Goal: Obtain resource: Download file/media

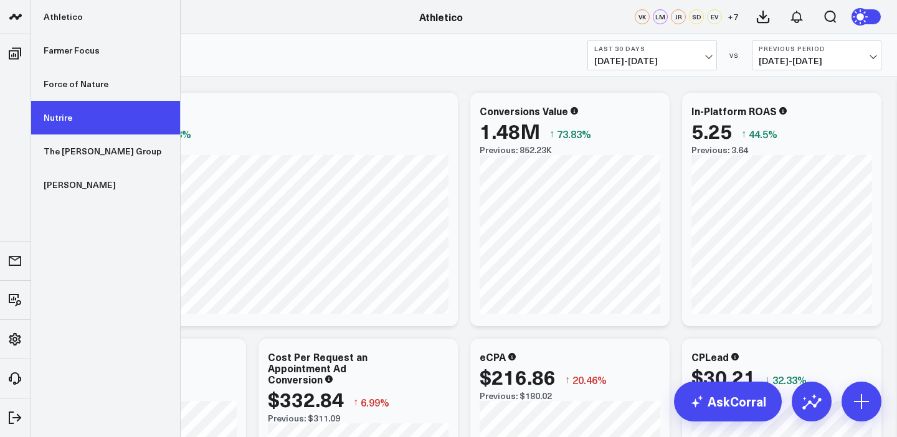
click at [70, 122] on link "Nutrire" at bounding box center [105, 118] width 149 height 34
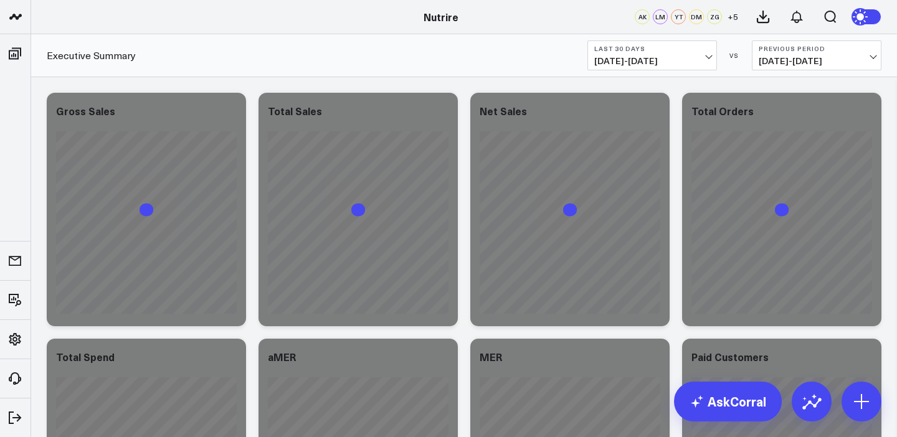
click at [678, 58] on span "[DATE] - [DATE]" at bounding box center [652, 61] width 116 height 10
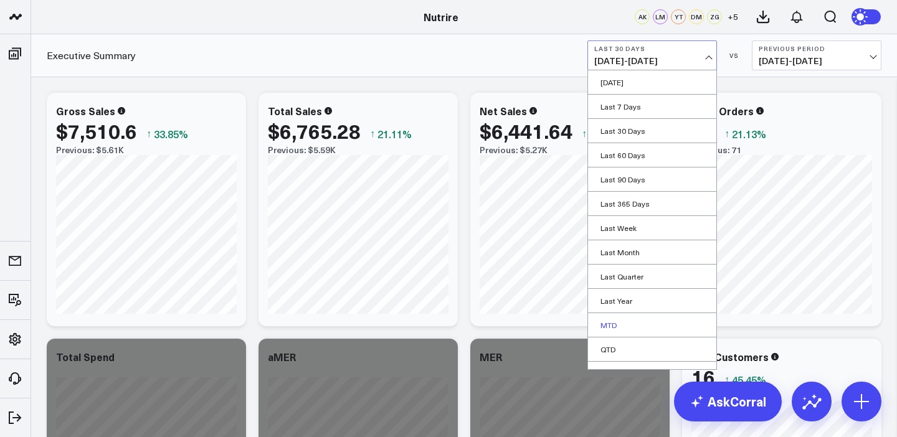
scroll to position [40, 0]
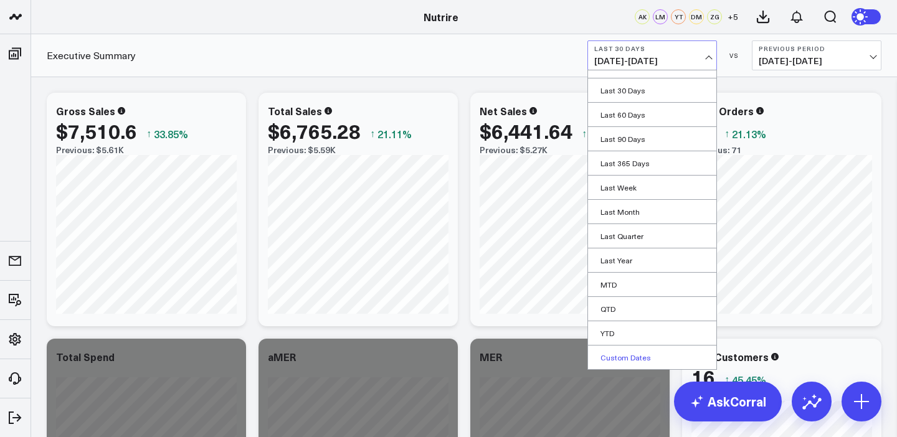
click at [633, 363] on link "Custom Dates" at bounding box center [652, 358] width 128 height 24
select select "8"
select select "2025"
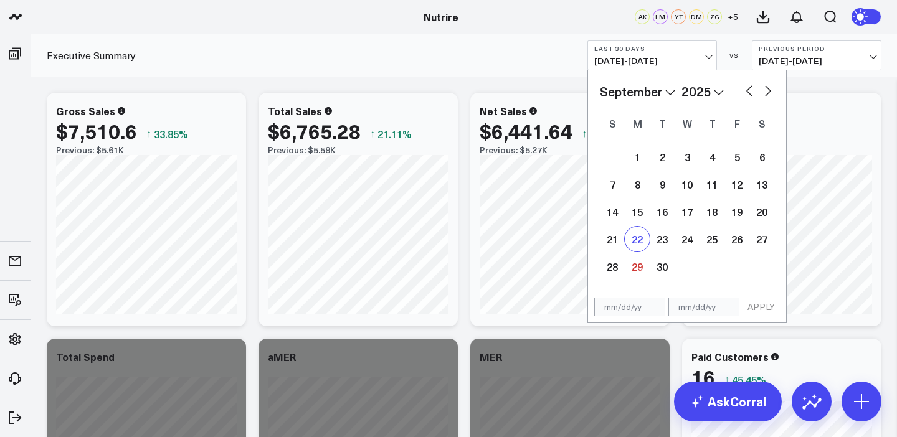
click at [642, 240] on div "22" at bounding box center [637, 239] width 25 height 25
type input "[DATE]"
select select "8"
select select "2025"
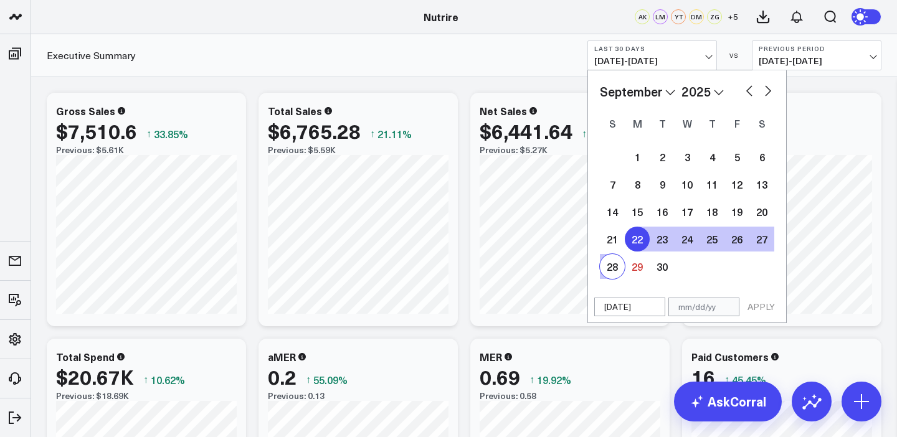
click at [619, 269] on div "28" at bounding box center [612, 266] width 25 height 25
type input "[DATE]"
select select "8"
select select "2025"
click at [757, 315] on button "APPLY" at bounding box center [761, 307] width 37 height 19
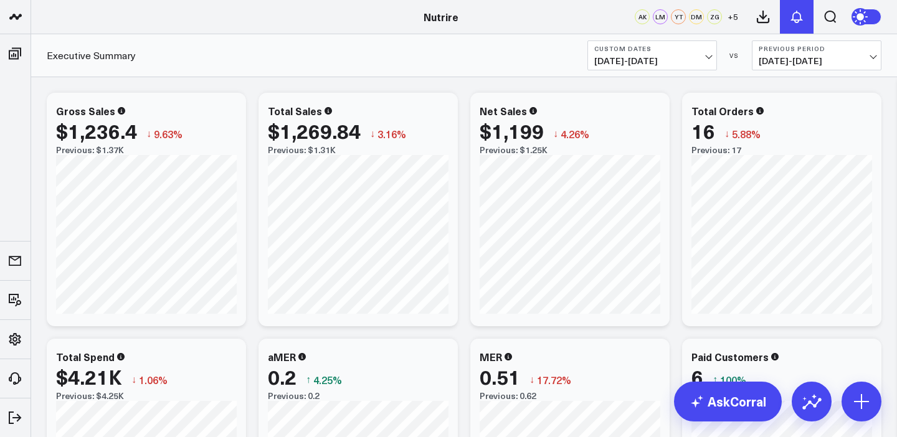
click at [794, 19] on icon at bounding box center [797, 16] width 10 height 11
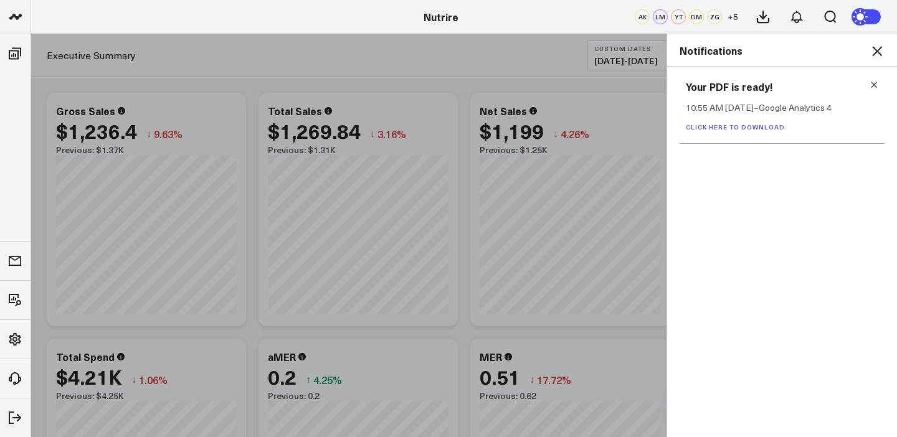
click at [875, 83] on icon at bounding box center [874, 84] width 9 height 9
click at [873, 47] on icon at bounding box center [877, 51] width 10 height 10
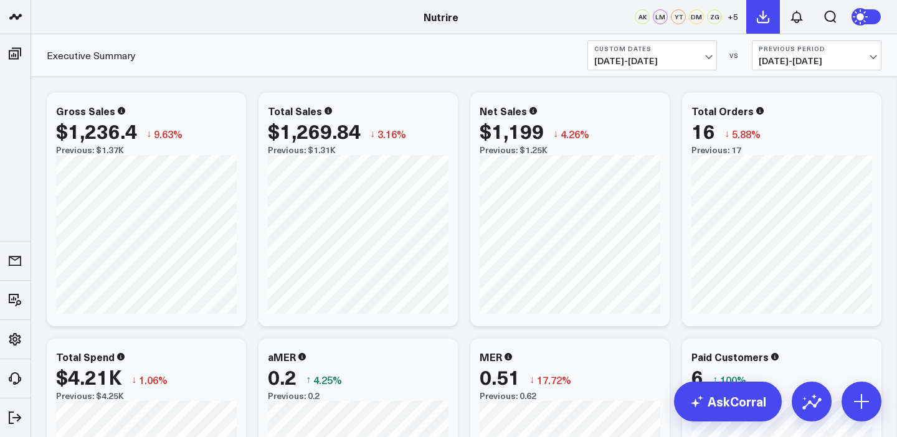
click at [758, 19] on icon at bounding box center [763, 16] width 11 height 11
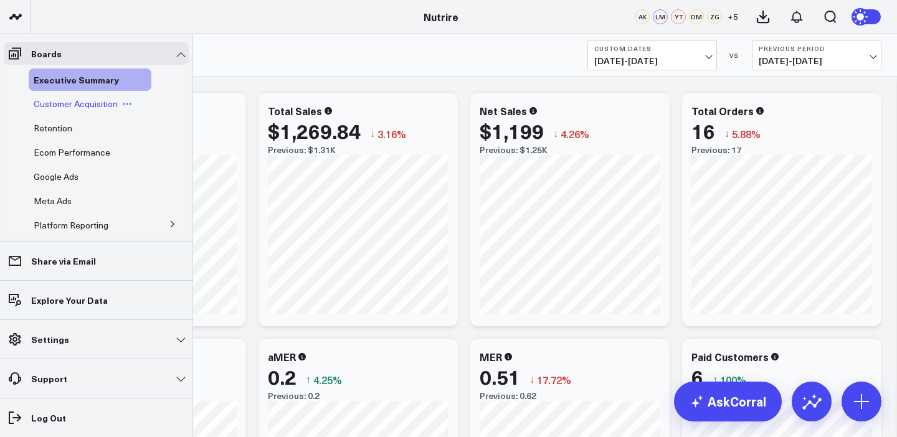
click at [60, 108] on span "Customer Acquisition" at bounding box center [76, 104] width 84 height 12
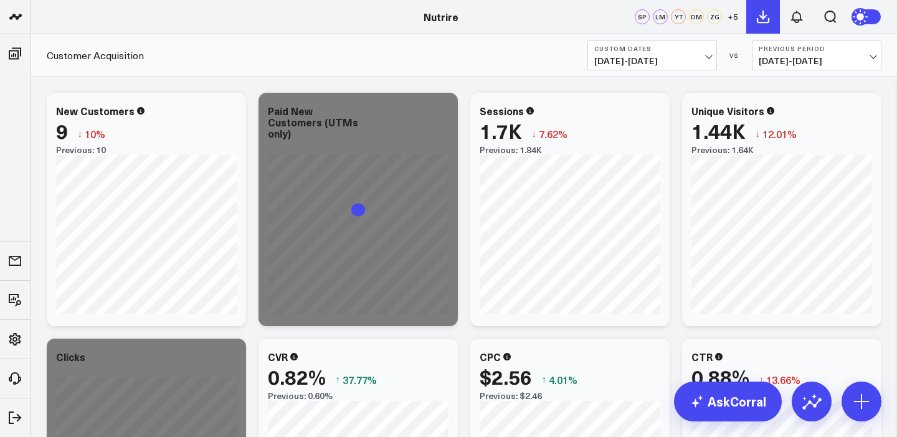
click at [763, 17] on icon at bounding box center [763, 16] width 11 height 11
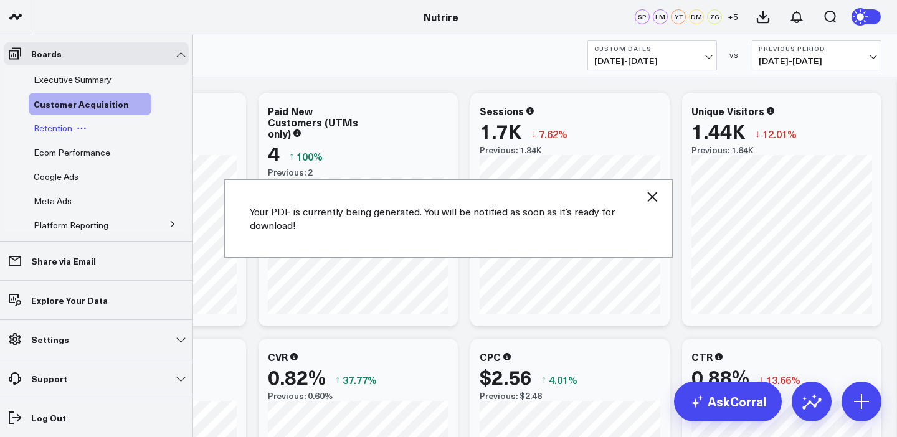
click at [57, 121] on div "Retention" at bounding box center [90, 128] width 123 height 22
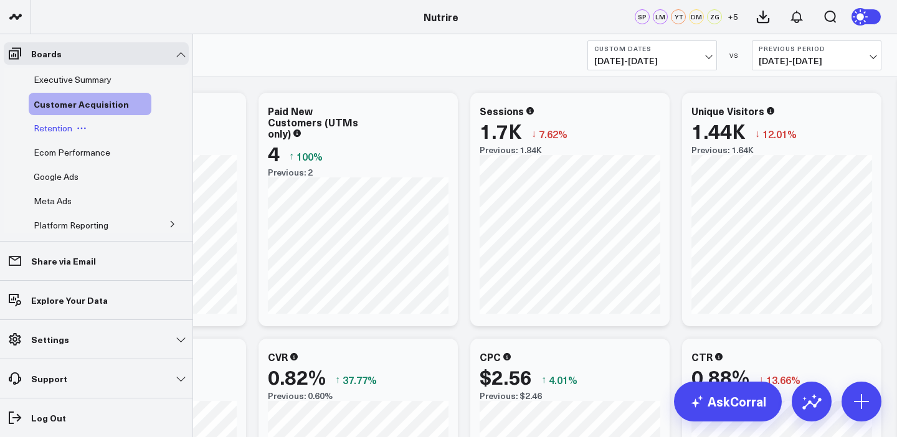
click at [53, 122] on span "Retention" at bounding box center [53, 128] width 39 height 12
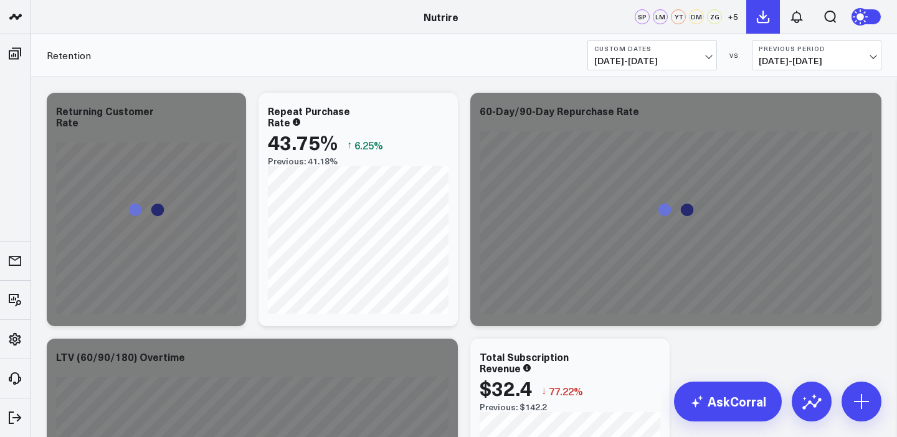
click at [754, 22] on button at bounding box center [763, 17] width 34 height 34
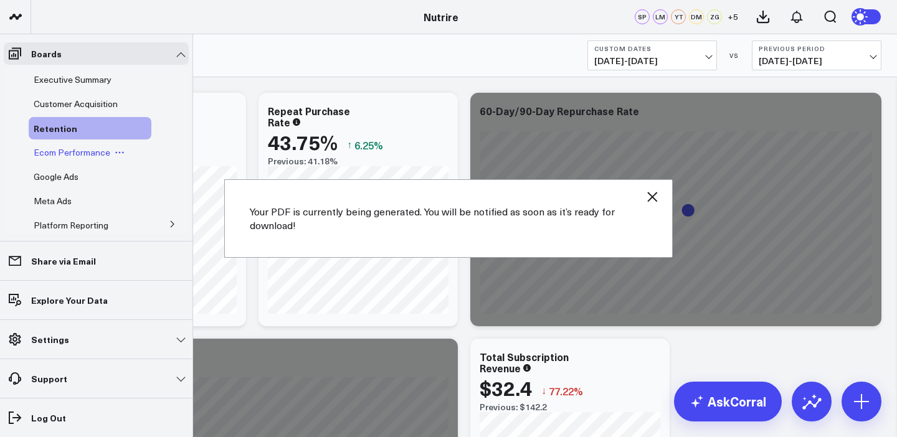
click at [59, 153] on span "Ecom Performance" at bounding box center [72, 152] width 77 height 12
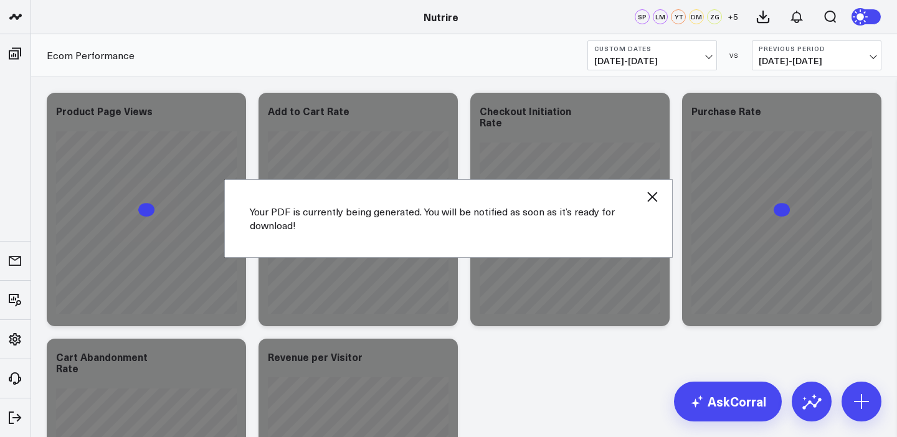
click at [656, 200] on icon "button" at bounding box center [652, 196] width 15 height 15
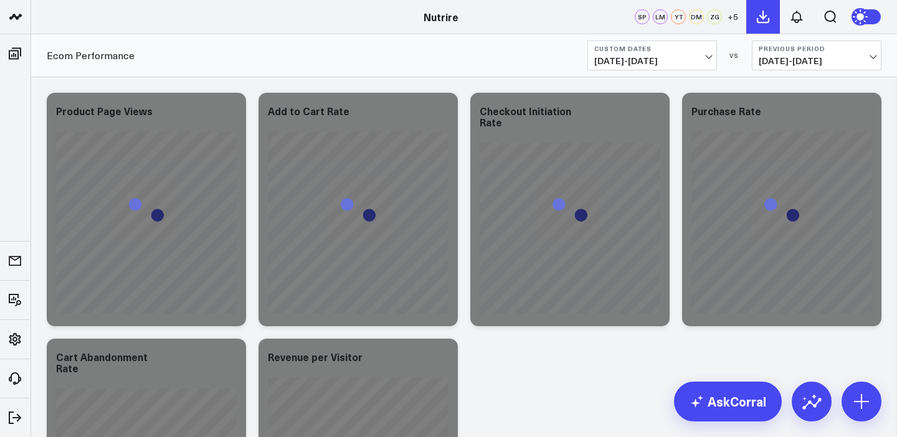
click at [763, 17] on icon at bounding box center [763, 16] width 11 height 11
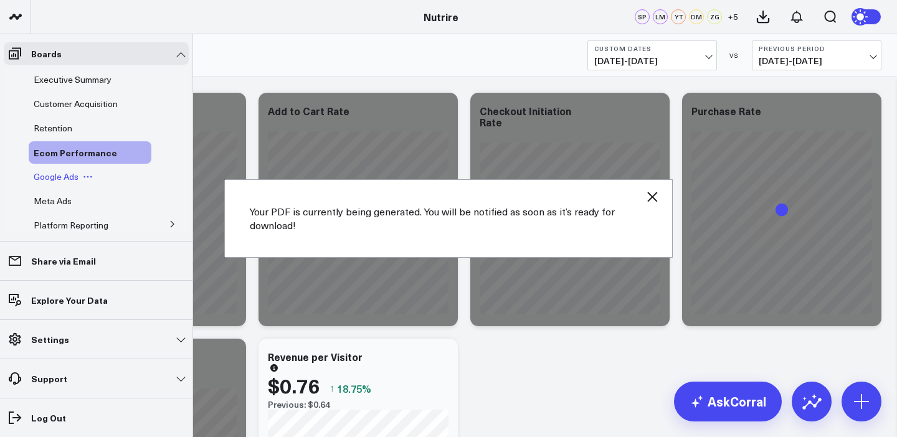
click at [47, 171] on span "Google Ads" at bounding box center [56, 177] width 45 height 12
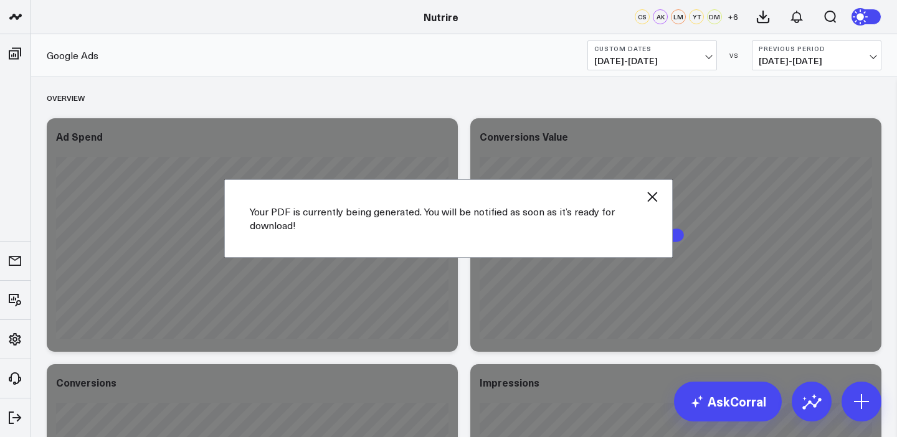
click at [654, 194] on icon "button" at bounding box center [652, 197] width 10 height 10
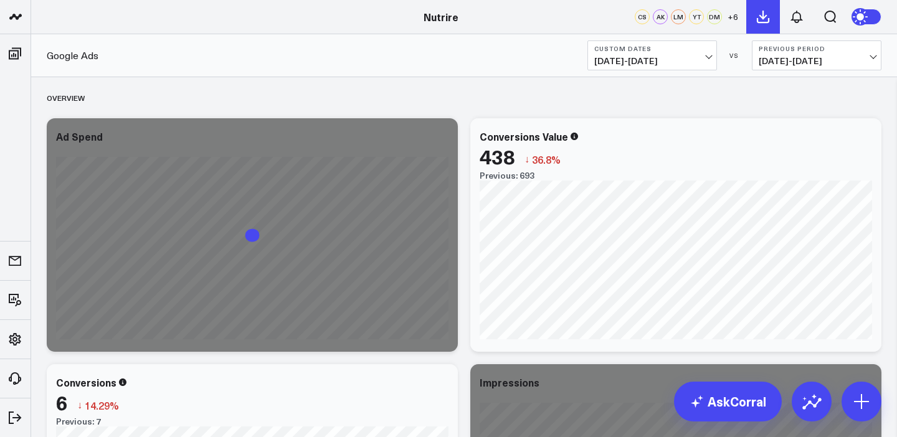
click at [759, 15] on icon at bounding box center [763, 16] width 11 height 11
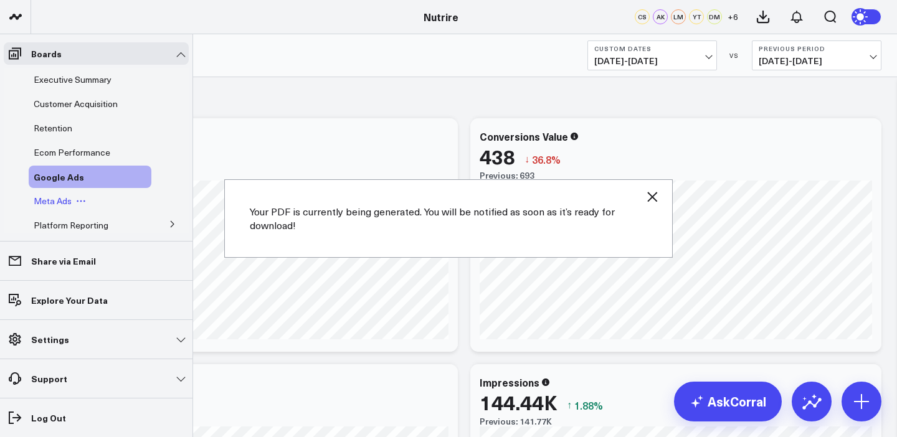
click at [52, 198] on span "Meta Ads" at bounding box center [53, 201] width 38 height 12
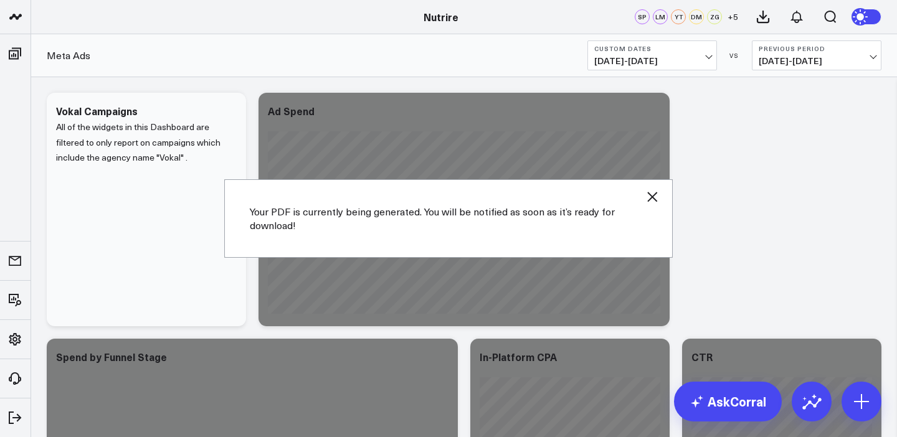
click at [662, 196] on div "Your PDF is currently being generated. You will be notified as soon as it’s rea…" at bounding box center [448, 218] width 449 height 78
click at [654, 199] on icon "button" at bounding box center [652, 196] width 15 height 15
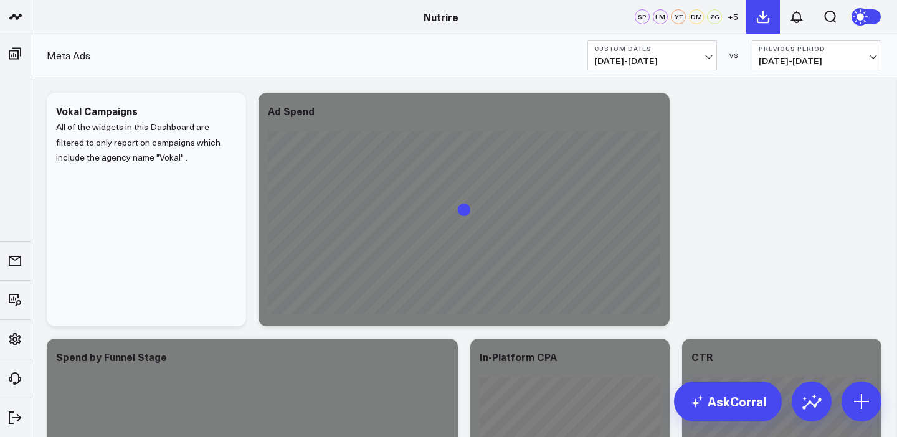
click at [758, 21] on icon at bounding box center [763, 16] width 11 height 11
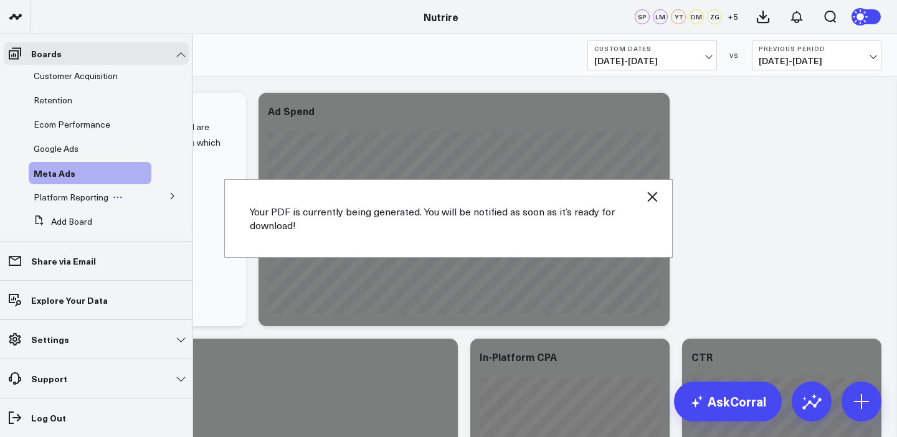
scroll to position [48, 0]
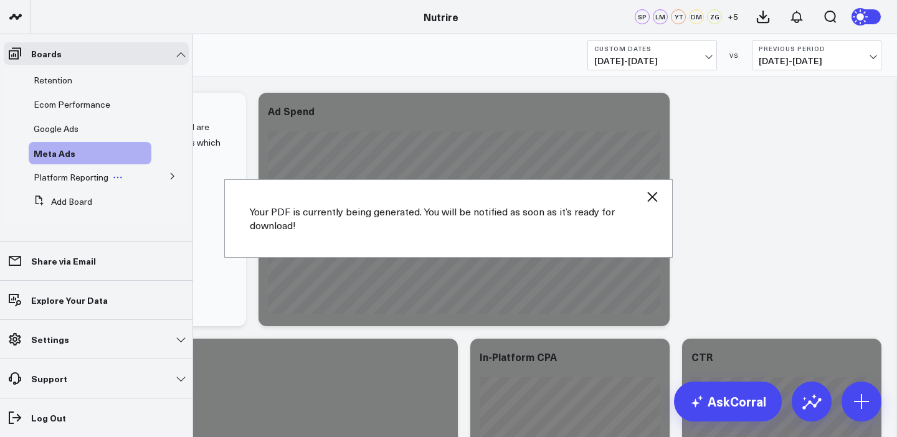
click at [94, 179] on span "Platform Reporting" at bounding box center [71, 177] width 75 height 12
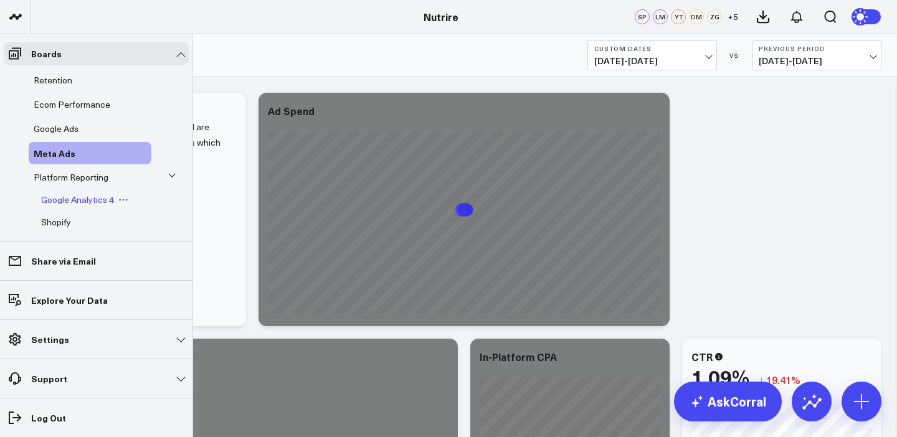
click at [83, 196] on span "Google Analytics 4" at bounding box center [77, 200] width 73 height 12
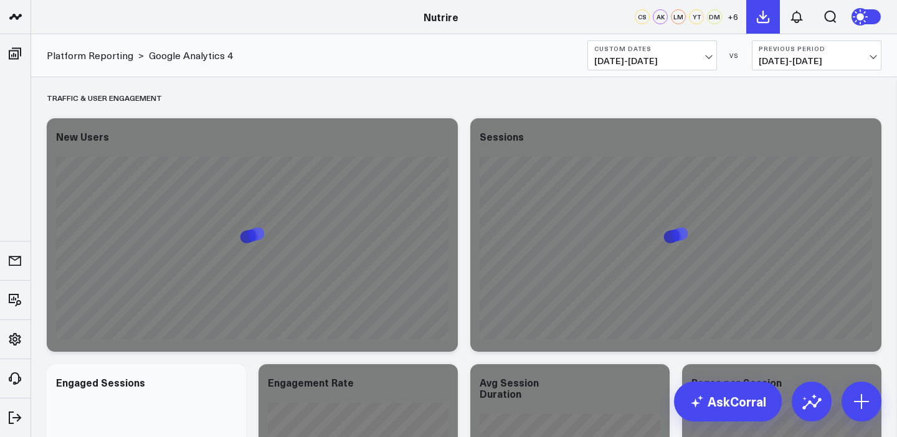
click at [767, 23] on icon at bounding box center [763, 16] width 15 height 15
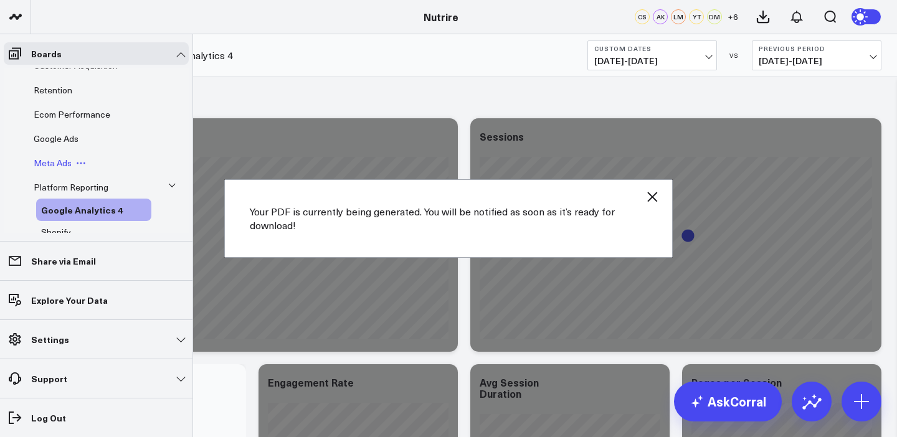
scroll to position [93, 0]
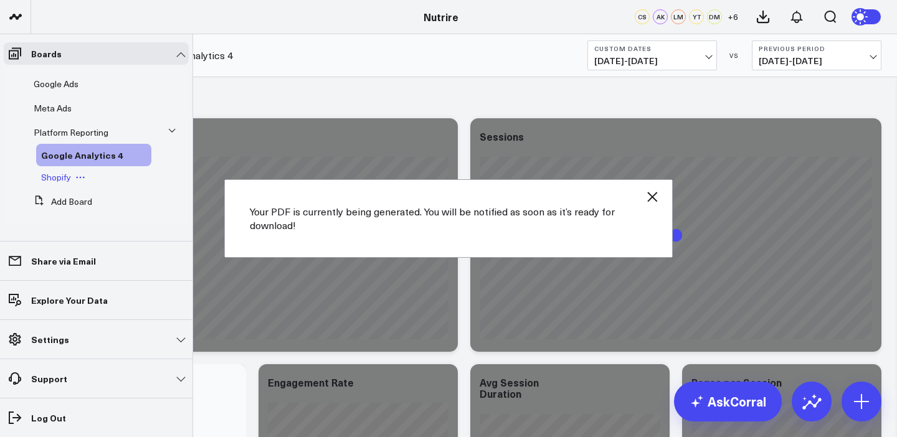
click at [57, 183] on span "Shopify" at bounding box center [56, 177] width 30 height 12
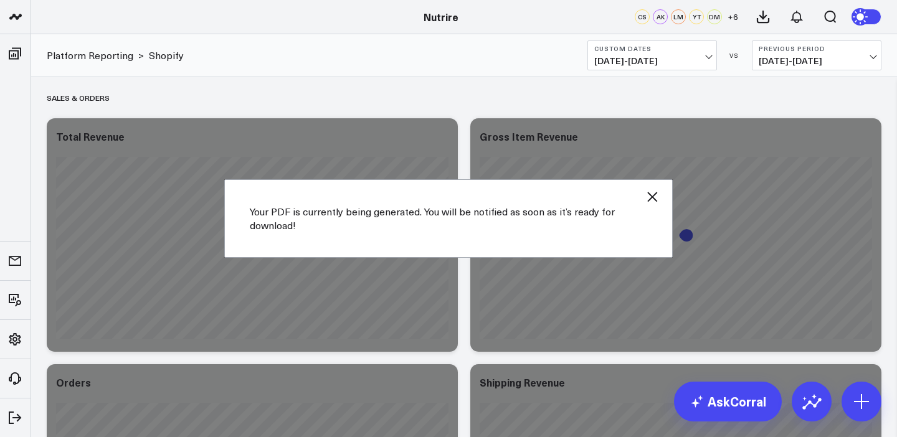
click at [657, 203] on icon "button" at bounding box center [652, 196] width 15 height 15
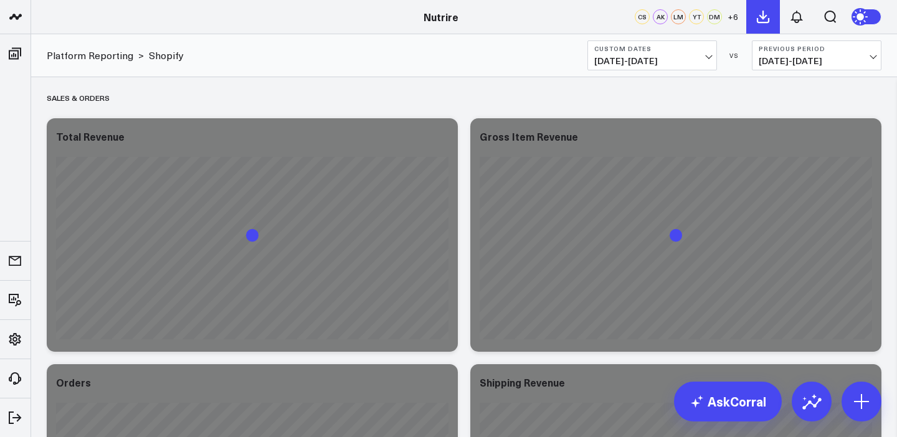
click at [764, 21] on icon at bounding box center [763, 16] width 15 height 15
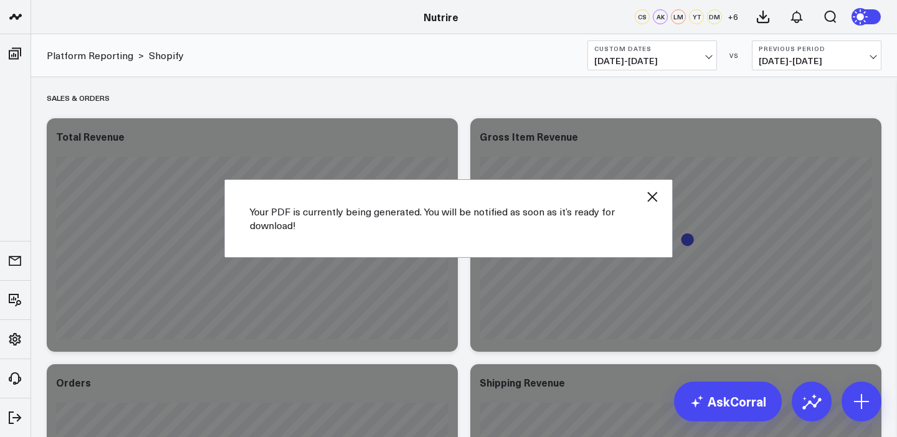
click at [649, 196] on icon "button" at bounding box center [652, 196] width 15 height 15
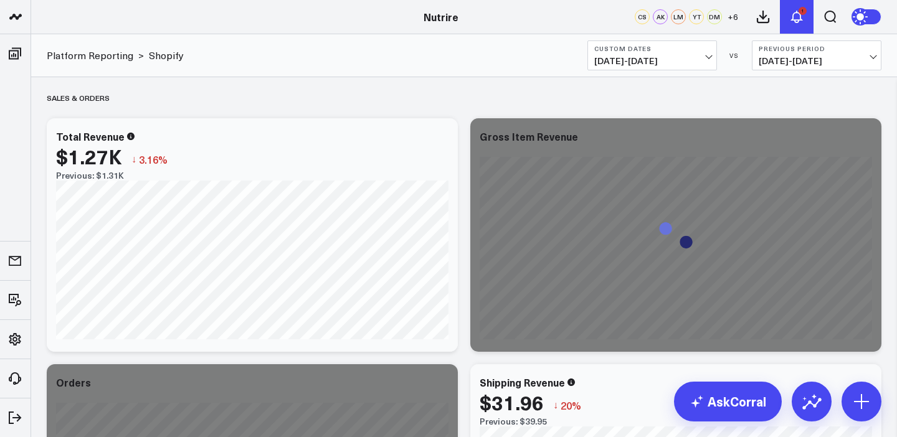
click at [807, 17] on button "1" at bounding box center [797, 17] width 34 height 34
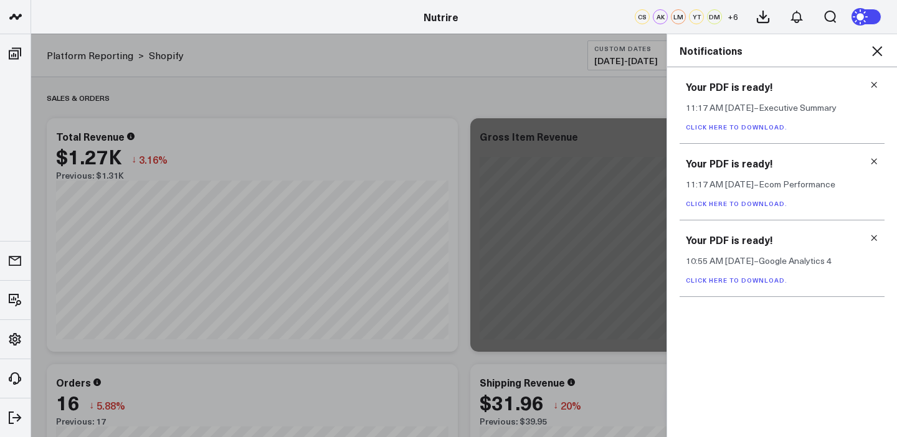
click at [873, 242] on icon at bounding box center [874, 238] width 9 height 9
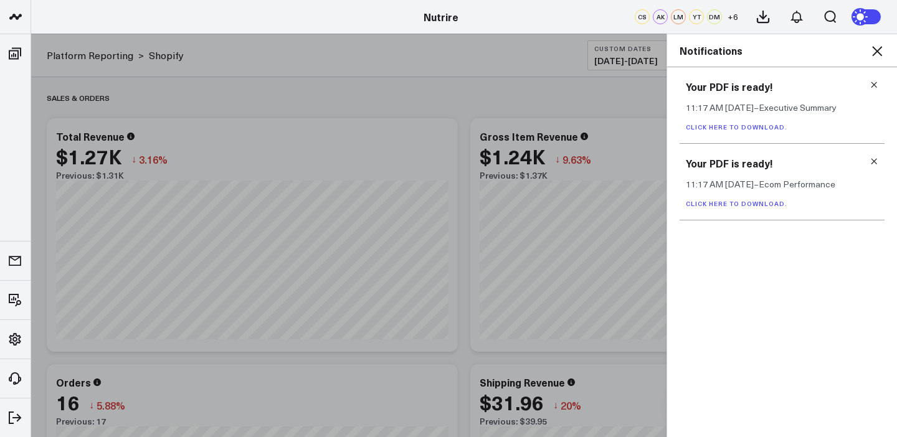
click at [764, 206] on link "Click here to download." at bounding box center [737, 203] width 102 height 9
click at [753, 125] on link "Click here to download." at bounding box center [737, 127] width 102 height 9
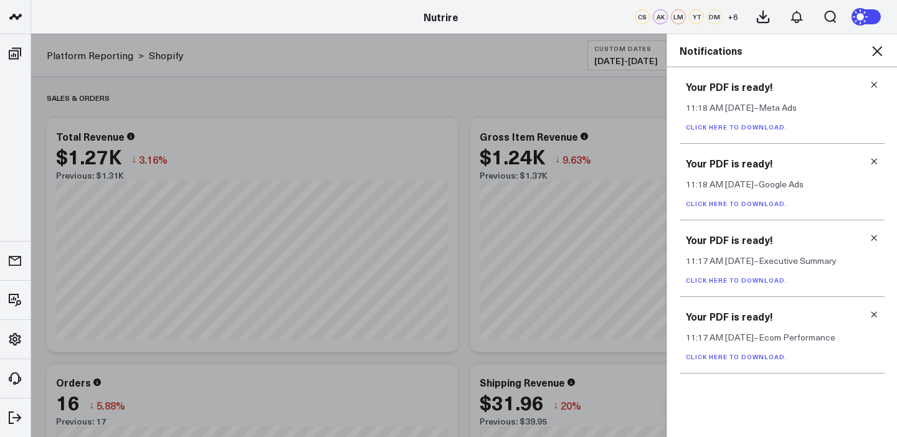
click at [754, 202] on link "Click here to download." at bounding box center [737, 203] width 102 height 9
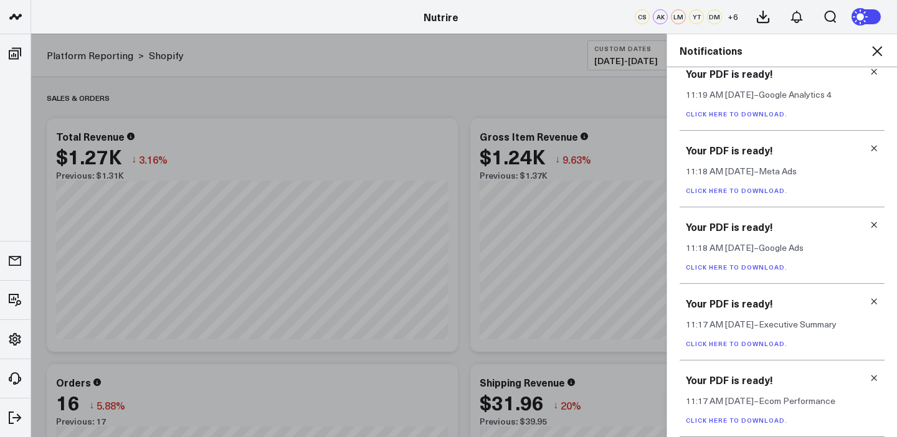
scroll to position [40, 0]
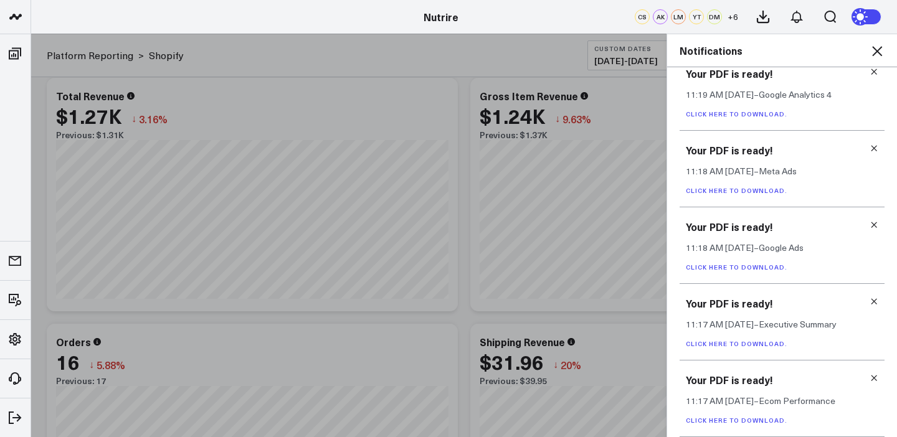
click at [764, 187] on link "Click here to download." at bounding box center [737, 190] width 102 height 9
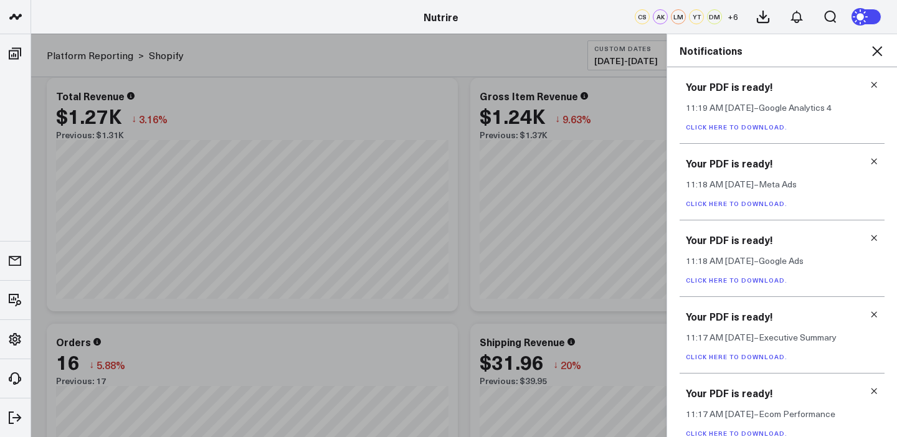
click at [763, 124] on link "Click here to download." at bounding box center [737, 127] width 102 height 9
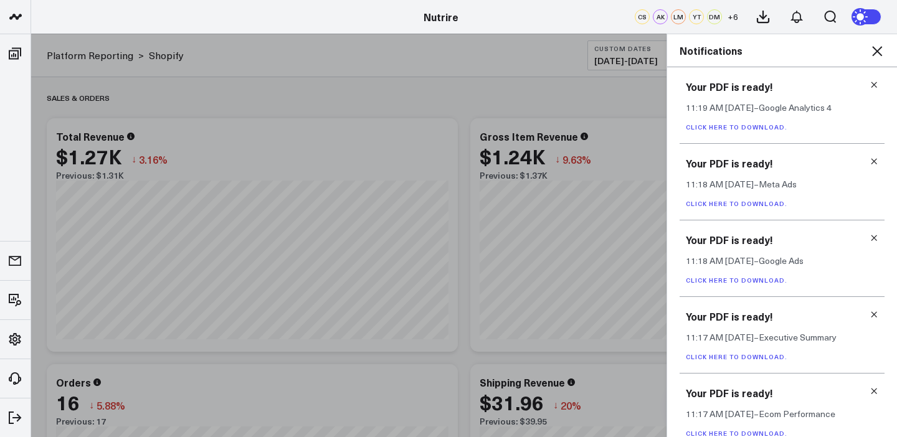
click at [881, 52] on icon at bounding box center [877, 51] width 15 height 15
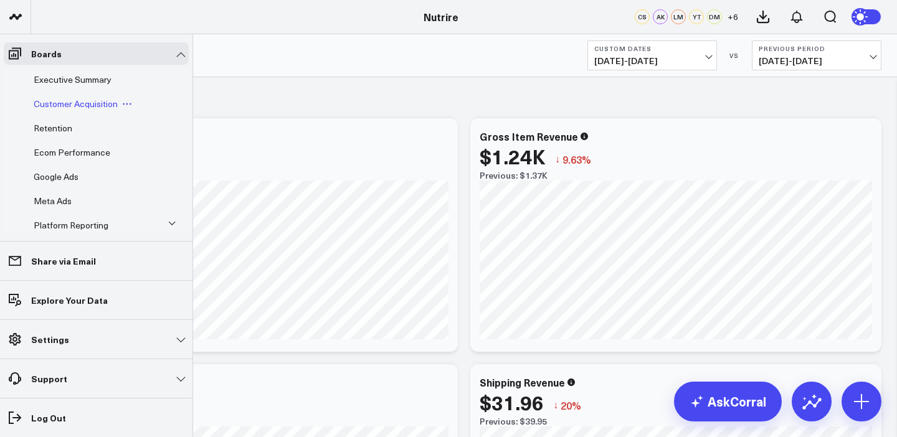
click at [83, 108] on span "Customer Acquisition" at bounding box center [76, 104] width 84 height 12
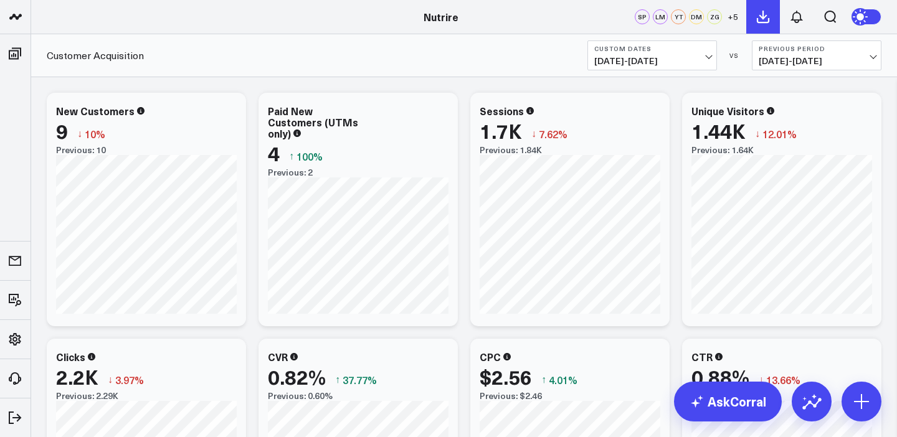
click at [759, 20] on icon at bounding box center [763, 16] width 15 height 15
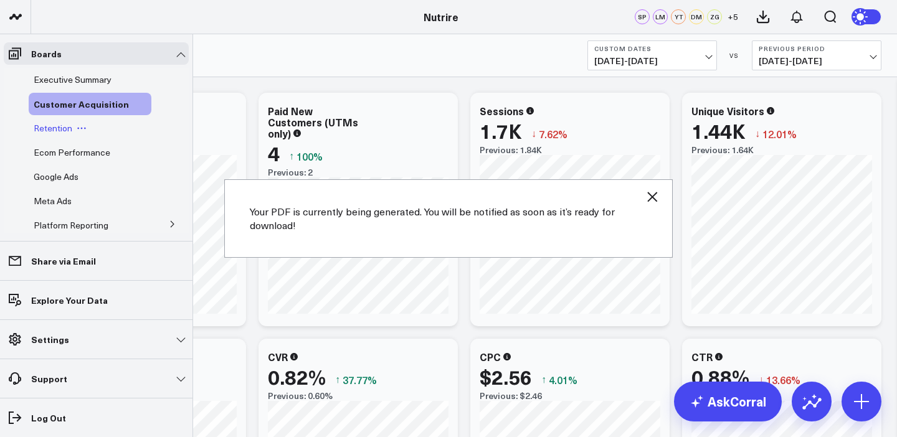
click at [61, 134] on span "Retention" at bounding box center [53, 128] width 39 height 12
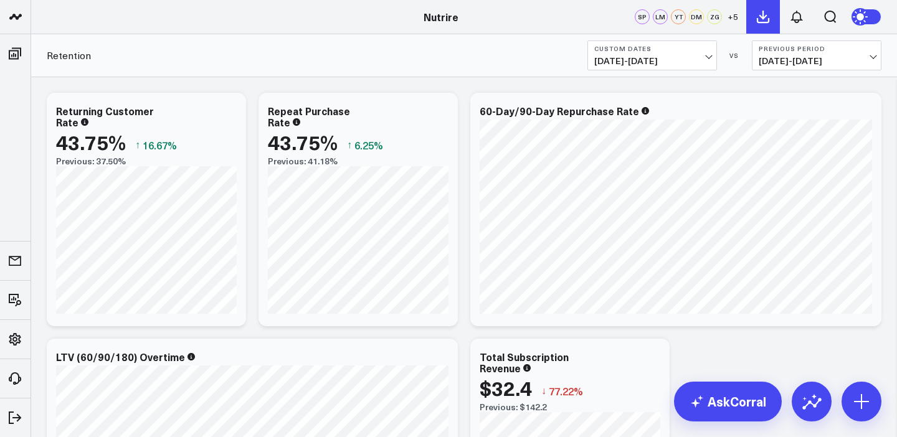
click at [764, 11] on icon at bounding box center [763, 16] width 15 height 15
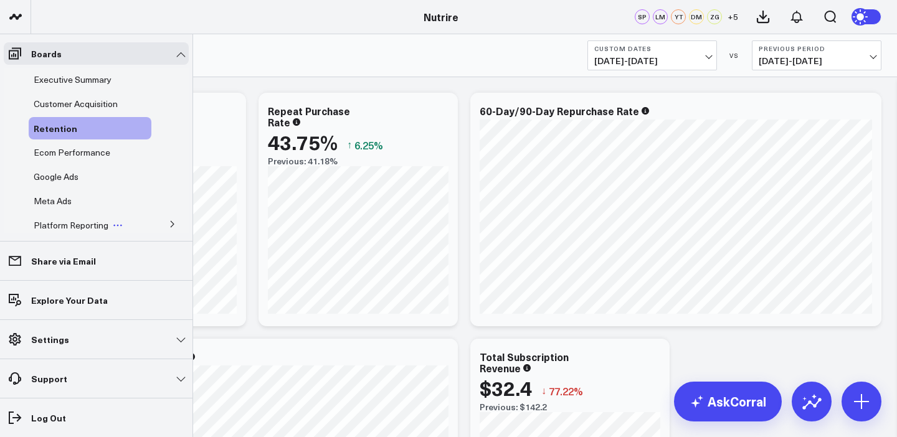
click at [64, 222] on span "Platform Reporting" at bounding box center [71, 225] width 75 height 12
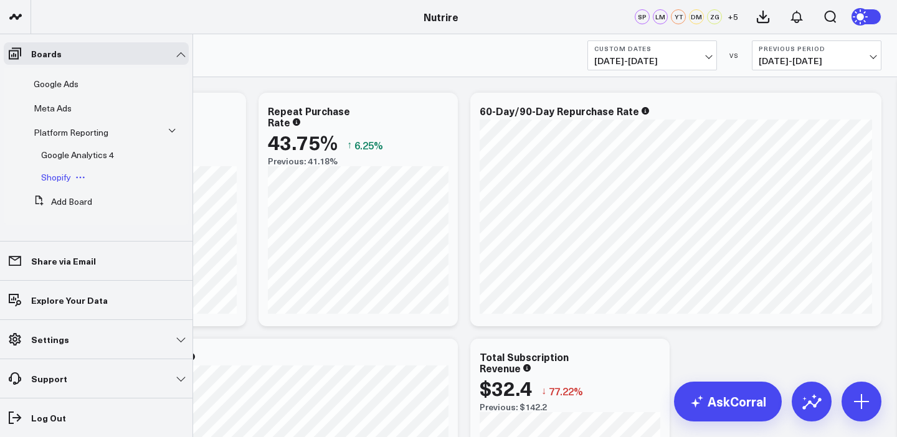
click at [65, 173] on span "Shopify" at bounding box center [56, 177] width 30 height 12
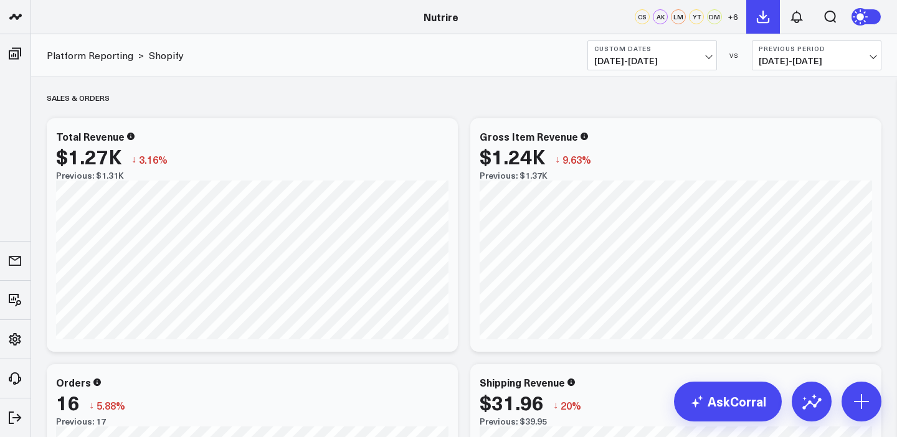
click at [753, 14] on button at bounding box center [763, 17] width 34 height 34
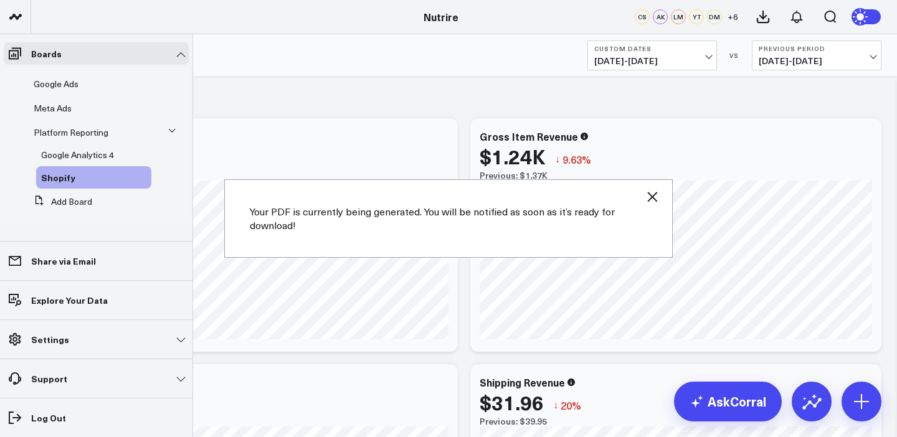
scroll to position [73, 0]
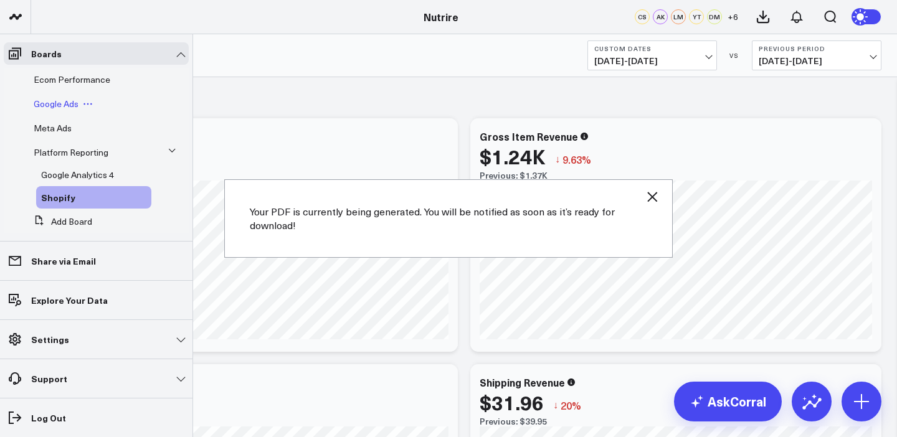
click at [57, 110] on div "Google Ads" at bounding box center [90, 104] width 123 height 22
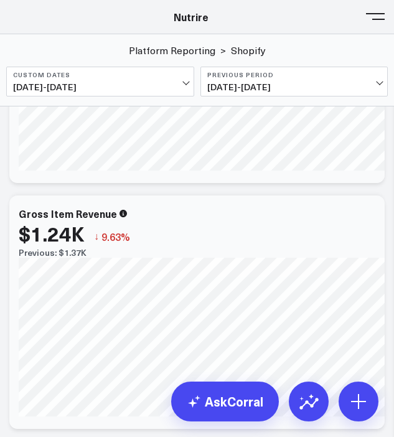
scroll to position [0, 0]
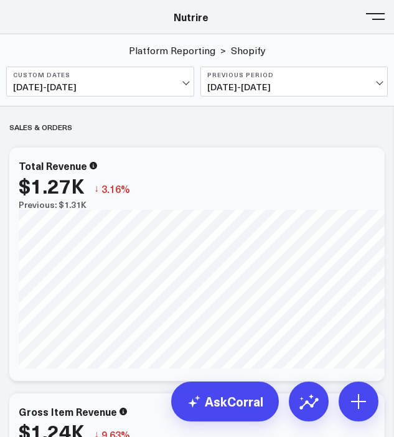
click at [364, 15] on div "Nutrire" at bounding box center [191, 17] width 382 height 14
click at [374, 17] on button at bounding box center [375, 15] width 19 height 19
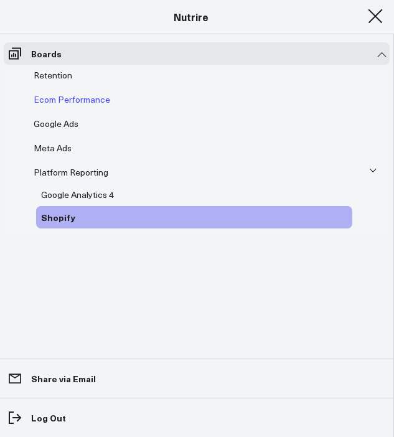
click at [54, 89] on div "Ecom Performance" at bounding box center [191, 99] width 324 height 22
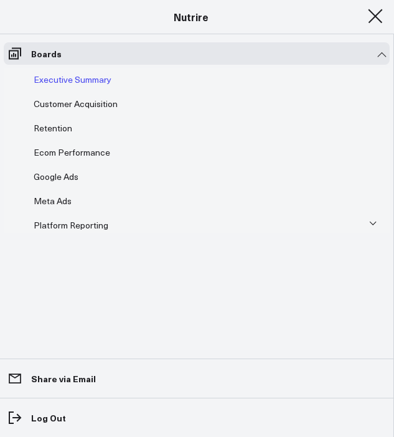
click at [57, 75] on span "Executive Summary" at bounding box center [73, 80] width 78 height 12
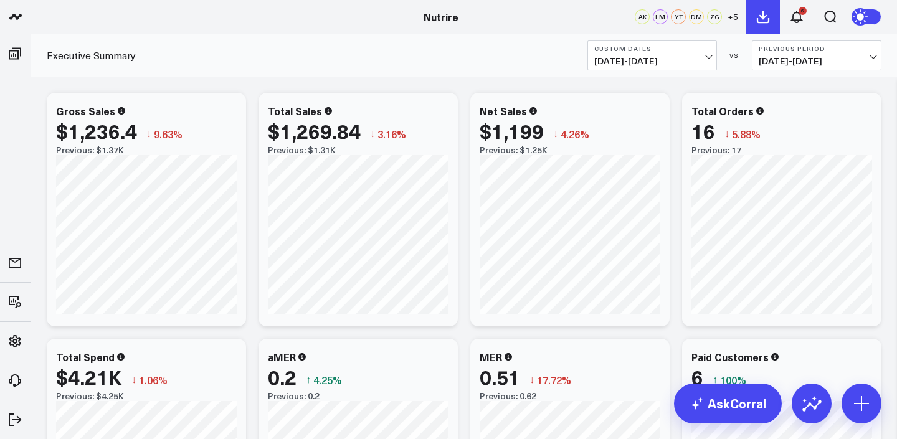
click at [768, 26] on button at bounding box center [763, 17] width 34 height 34
click at [791, 12] on icon at bounding box center [796, 16] width 15 height 15
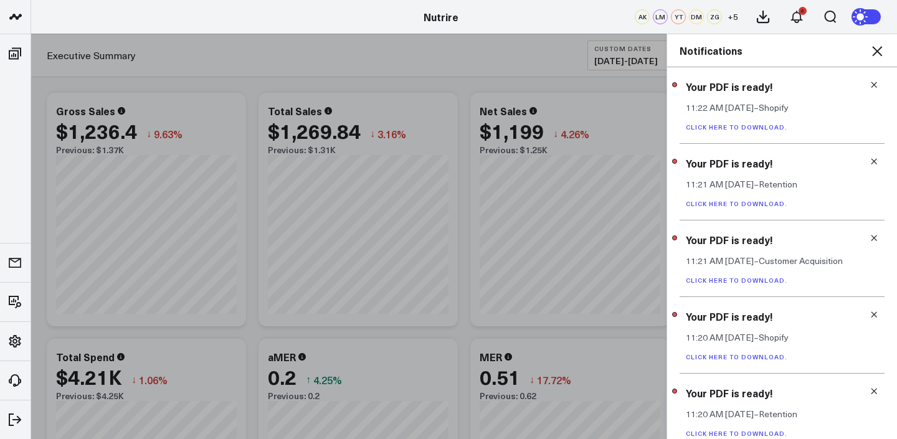
click at [760, 202] on link "Click here to download." at bounding box center [737, 203] width 102 height 9
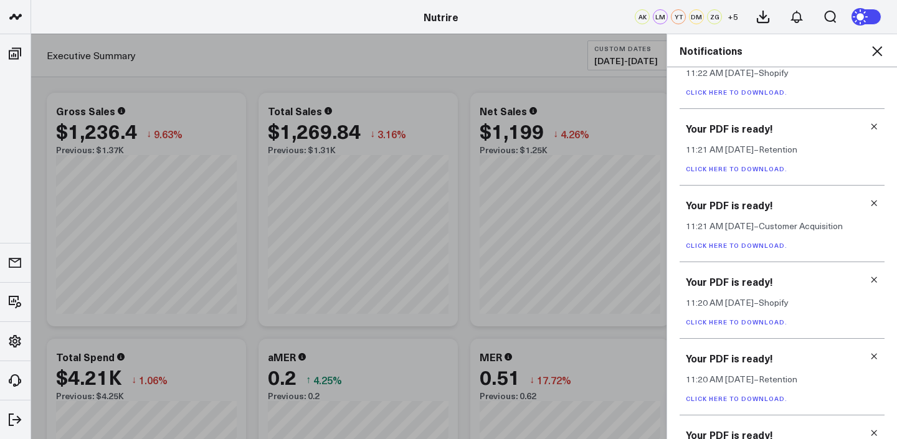
scroll to position [36, 0]
click at [766, 321] on link "Click here to download." at bounding box center [737, 321] width 102 height 9
click at [869, 274] on div "Your PDF is ready! 11:20 AM [DATE] – Shopify Click here to download." at bounding box center [782, 300] width 205 height 77
click at [767, 250] on div "Your PDF is ready! 11:21 AM [DATE] – Customer Acquisition Click here to downloa…" at bounding box center [782, 223] width 205 height 77
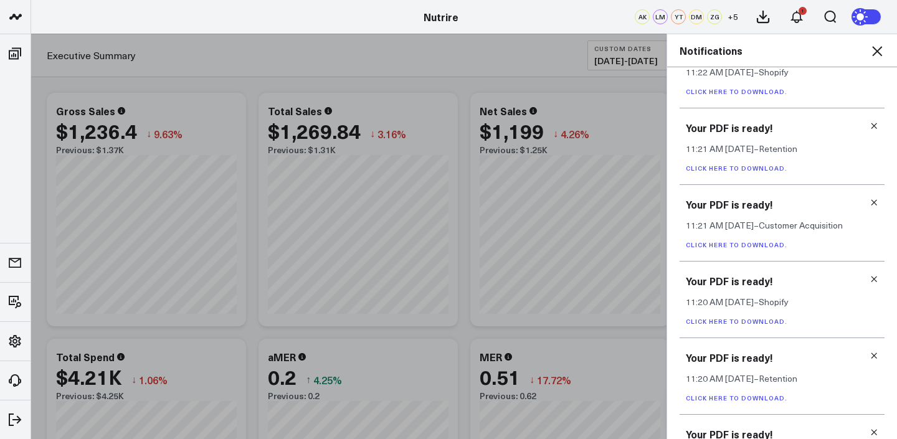
click at [764, 243] on link "Click here to download." at bounding box center [737, 244] width 102 height 9
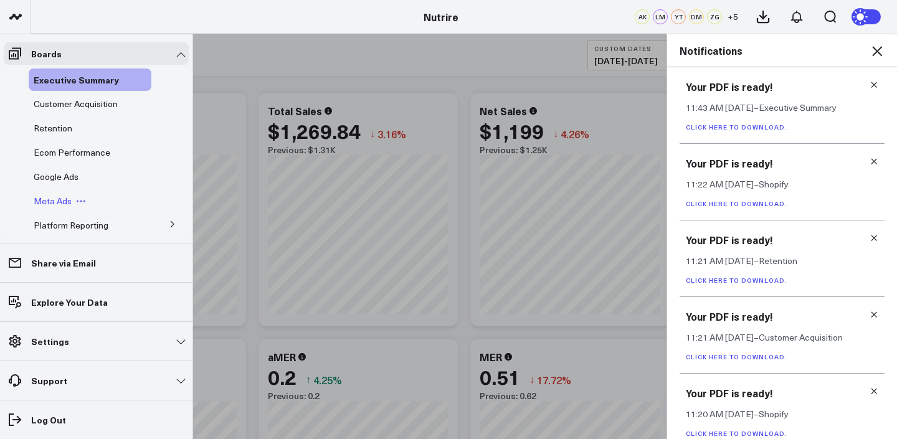
scroll to position [46, 0]
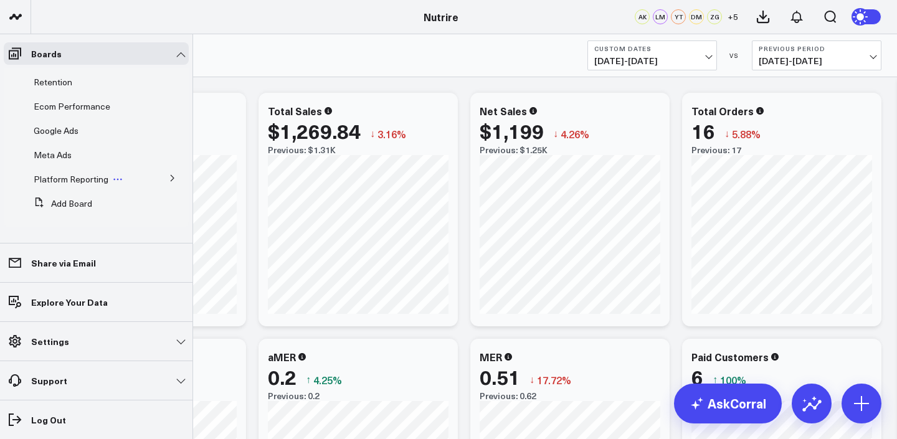
click at [56, 183] on span "Platform Reporting" at bounding box center [71, 179] width 75 height 12
